Goal: Check status: Check status

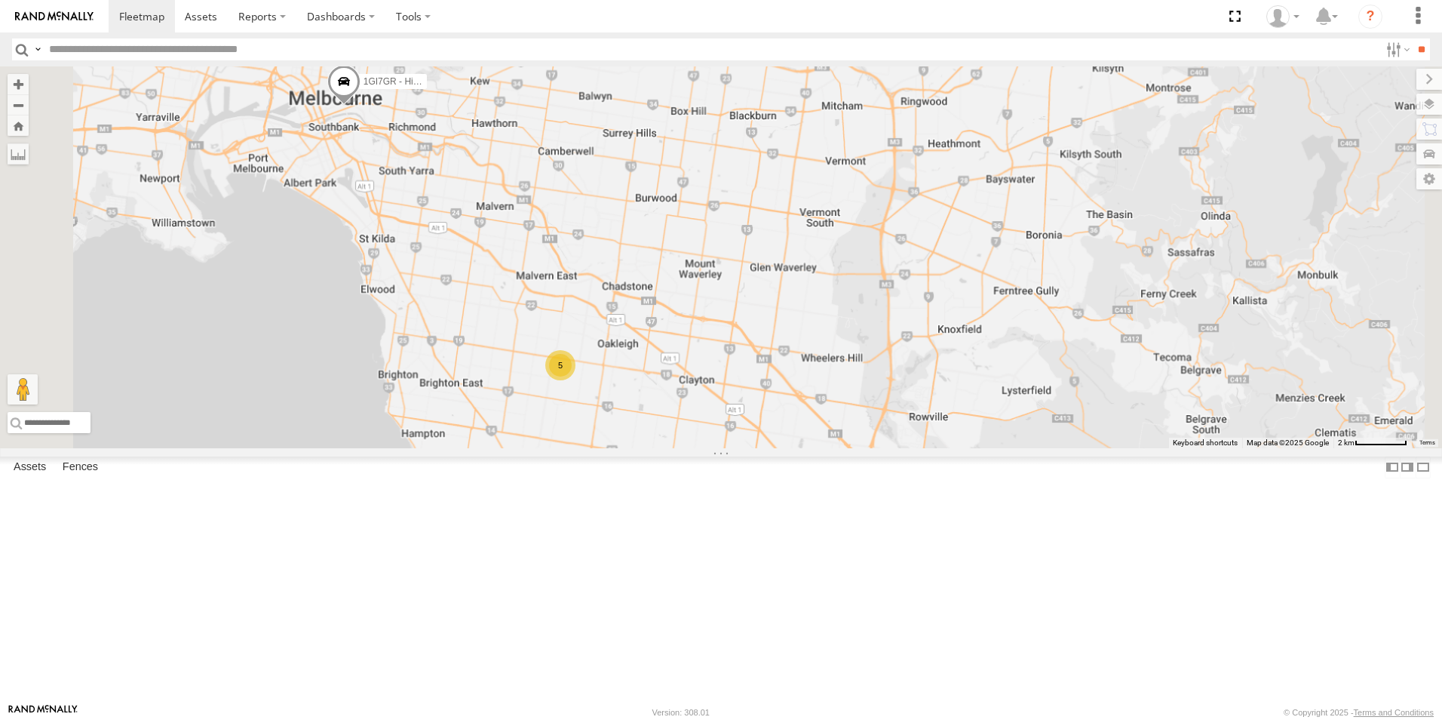
drag, startPoint x: 649, startPoint y: 169, endPoint x: 668, endPoint y: 398, distance: 229.3
click at [668, 398] on div "1GI7GR - Hiace 5" at bounding box center [721, 257] width 1442 height 382
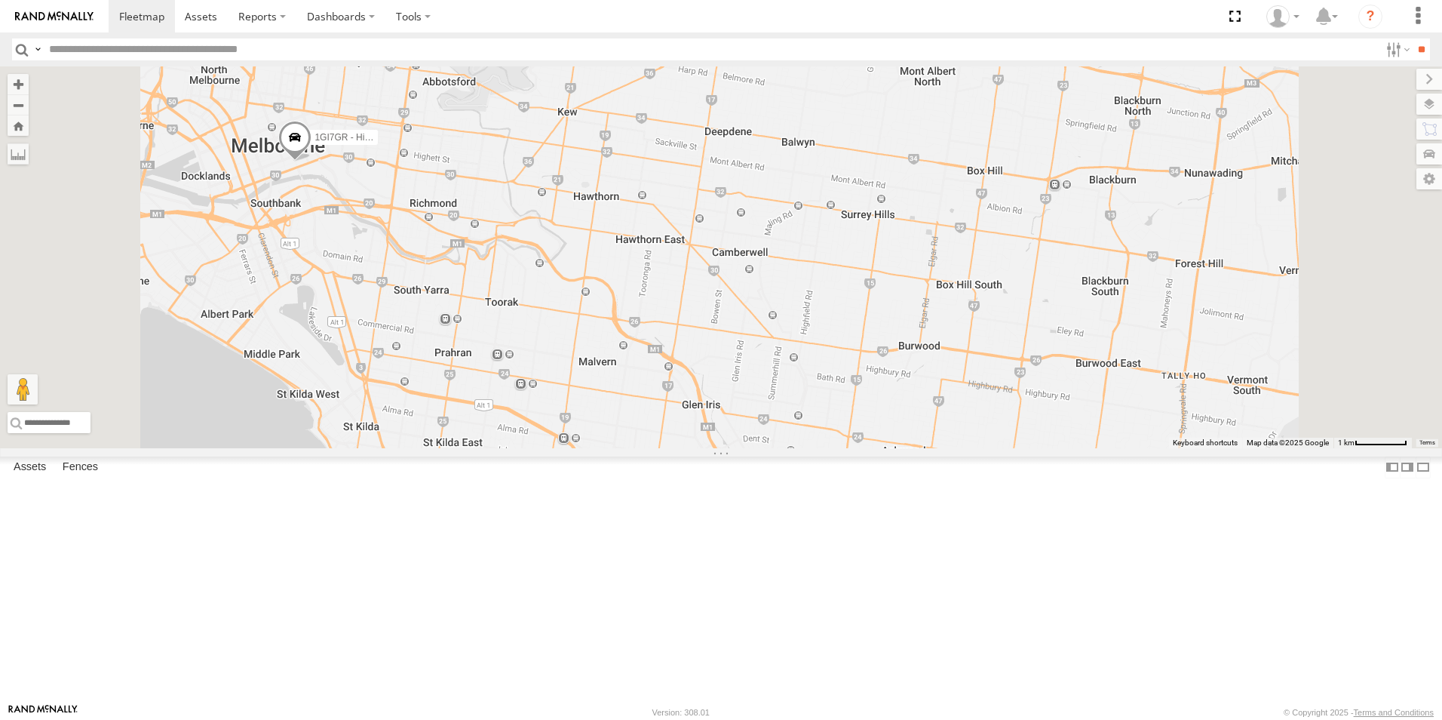
drag, startPoint x: 576, startPoint y: 273, endPoint x: 585, endPoint y: 370, distance: 96.9
click at [585, 370] on div "1GI7GR - Hiace 5" at bounding box center [721, 257] width 1442 height 382
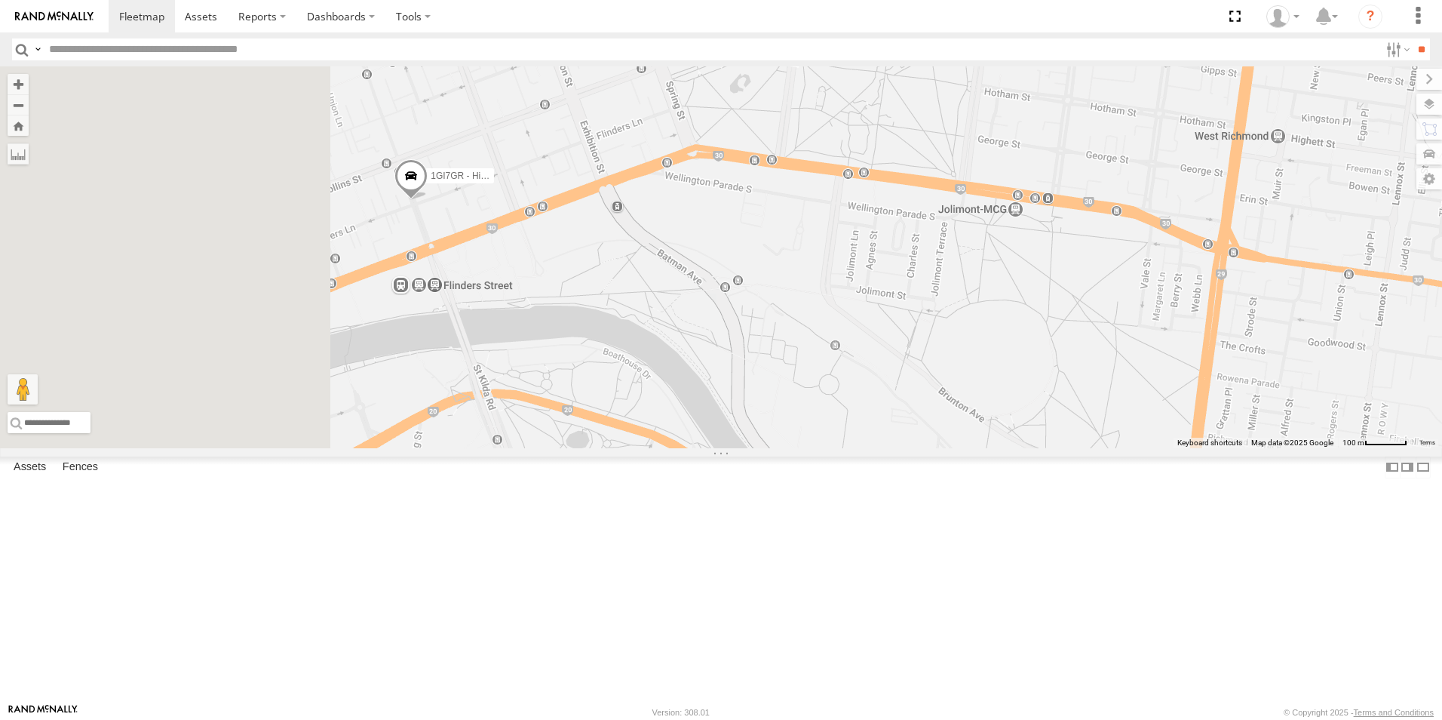
drag, startPoint x: 470, startPoint y: 415, endPoint x: 1019, endPoint y: 323, distance: 556.8
click at [1019, 323] on div "1GI7GR - Hiace" at bounding box center [721, 257] width 1442 height 382
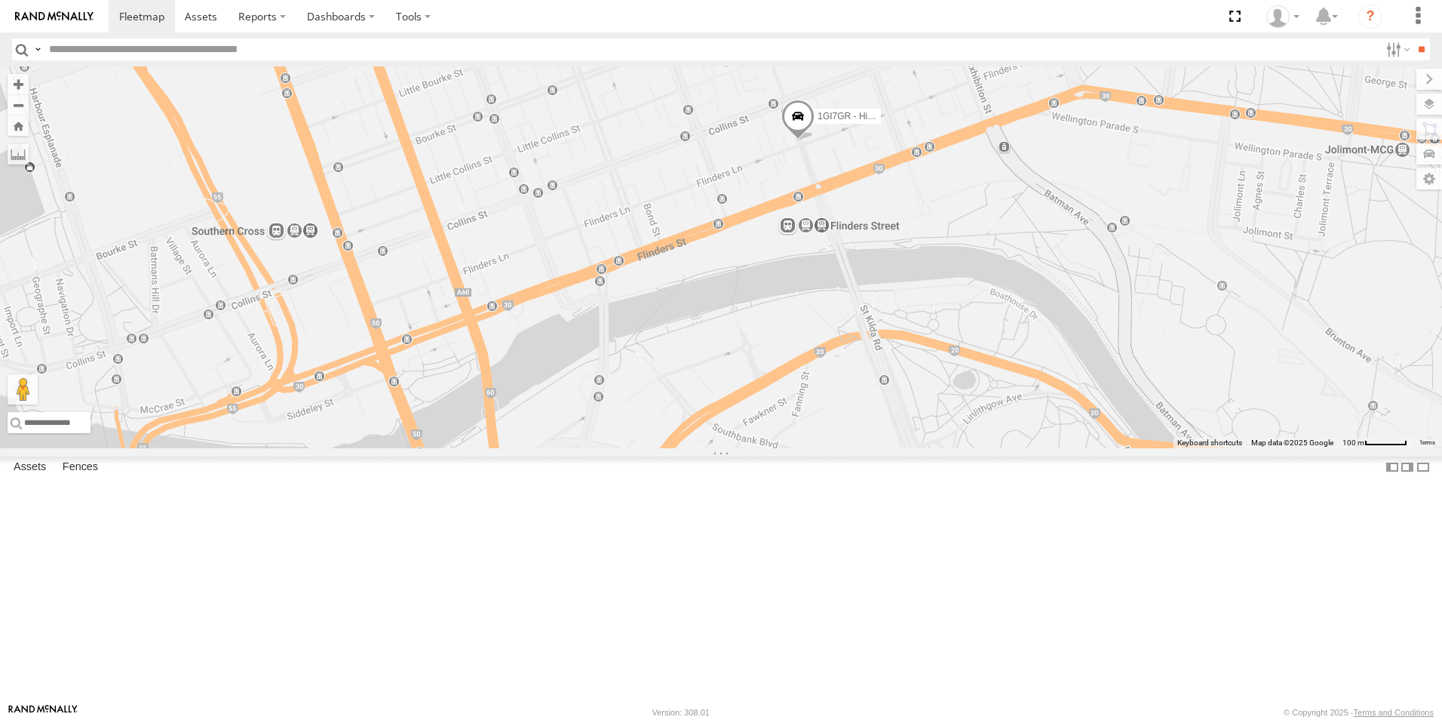
drag, startPoint x: 1307, startPoint y: 278, endPoint x: 968, endPoint y: 321, distance: 342.2
click at [968, 321] on div "1GI7GR - Hiace" at bounding box center [721, 257] width 1442 height 382
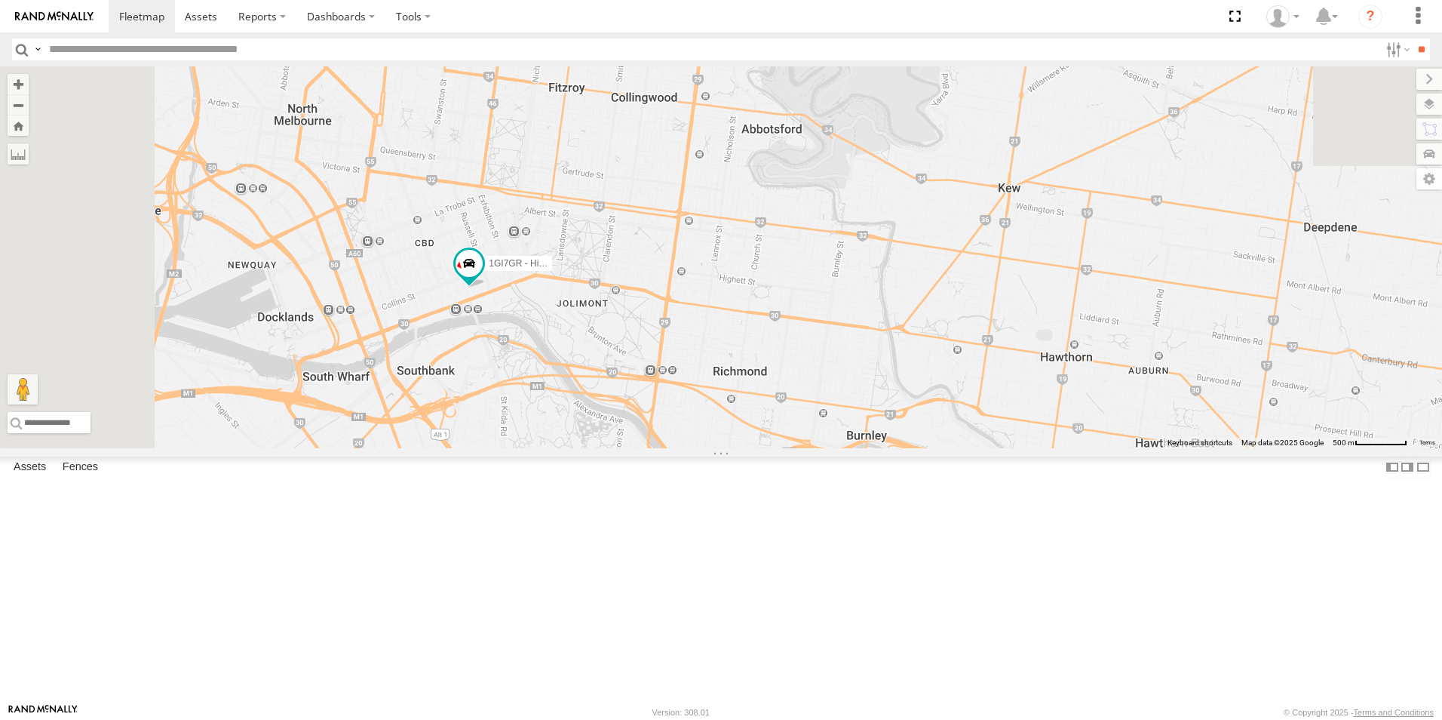
drag, startPoint x: 732, startPoint y: 180, endPoint x: 825, endPoint y: 662, distance: 491.0
click at [825, 448] on div "1GI7GR - Hiace" at bounding box center [721, 257] width 1442 height 382
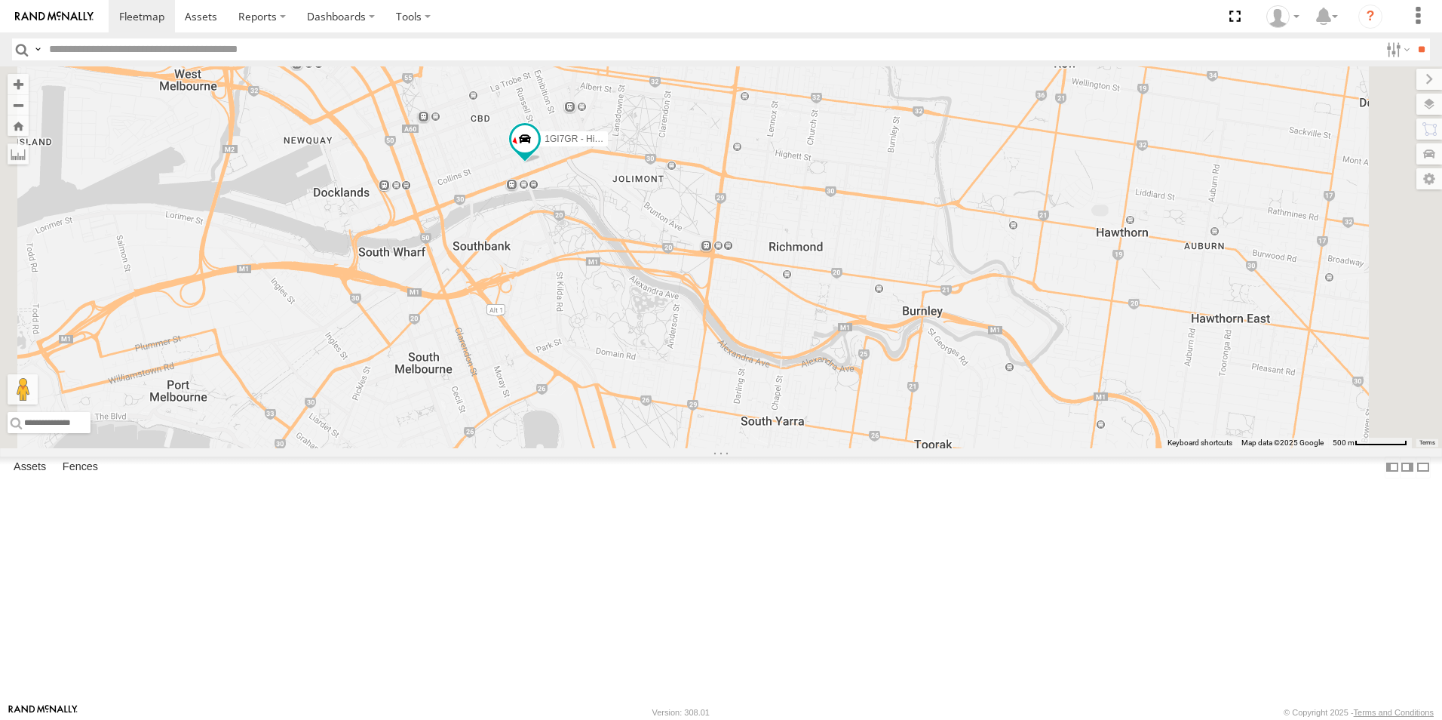
drag, startPoint x: 736, startPoint y: 371, endPoint x: 738, endPoint y: 328, distance: 43.1
click at [738, 330] on div "1GI7GR - Hiace" at bounding box center [721, 257] width 1442 height 382
